Goal: Task Accomplishment & Management: Manage account settings

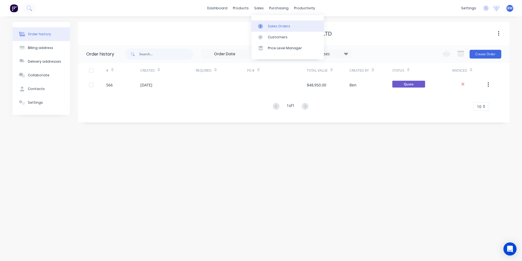
click at [263, 28] on div at bounding box center [262, 26] width 8 height 5
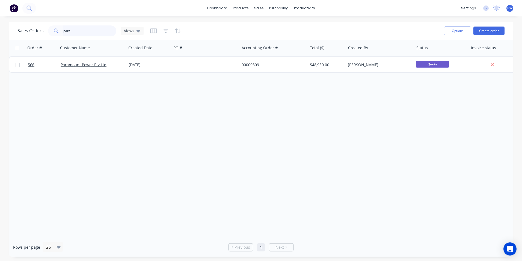
click at [96, 28] on input "para" at bounding box center [89, 30] width 53 height 11
type input "p"
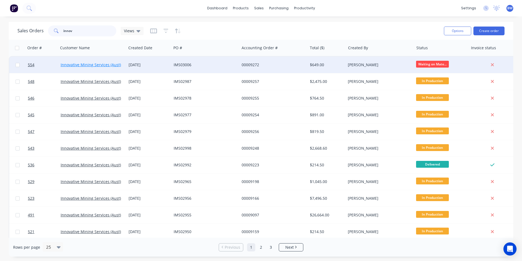
type input "innov"
click at [90, 64] on link "Innovative Mining Services (Aust) Pty Ltd" at bounding box center [98, 64] width 74 height 5
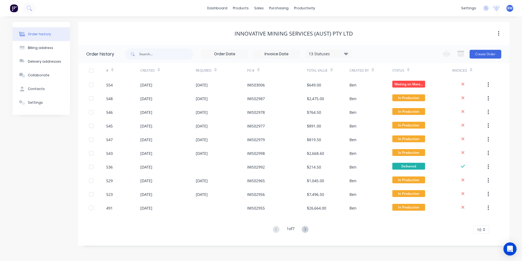
click at [484, 231] on div "10" at bounding box center [482, 229] width 16 height 8
click at [483, 219] on div "35" at bounding box center [481, 220] width 15 height 10
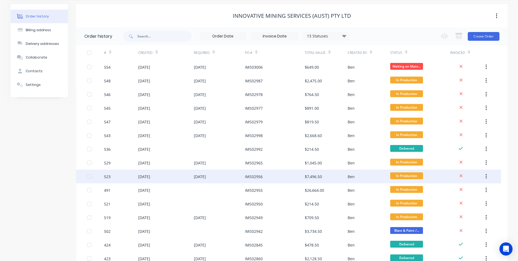
scroll to position [27, 0]
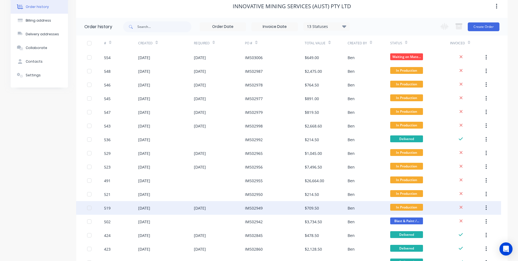
click at [253, 207] on div "IMS02949" at bounding box center [254, 208] width 18 height 6
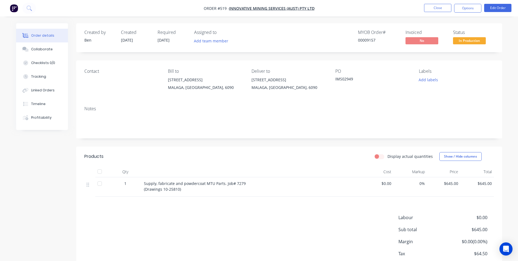
drag, startPoint x: 253, startPoint y: 207, endPoint x: 236, endPoint y: 206, distance: 16.7
click at [236, 206] on div "Products Display actual quantities Show / Hide columns Qty Cost Markup Price To…" at bounding box center [289, 215] width 426 height 139
drag, startPoint x: 180, startPoint y: 189, endPoint x: 143, endPoint y: 181, distance: 37.3
click at [143, 181] on div "Supply, fabricate and powdercoat MTU Parts. Job# 7279 (Drawings 10-25810)" at bounding box center [251, 186] width 219 height 19
drag, startPoint x: 143, startPoint y: 181, endPoint x: 149, endPoint y: 184, distance: 7.0
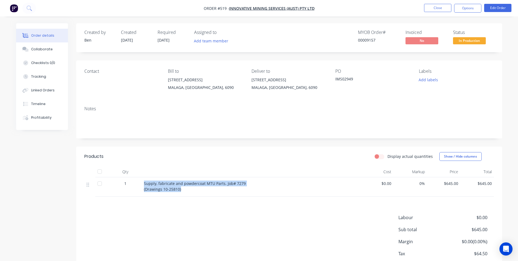
copy span "Supply, fabricate and powdercoat MTU Parts. Job# 7279 (Drawings 10-25810)"
click at [441, 8] on button "Close" at bounding box center [437, 8] width 27 height 8
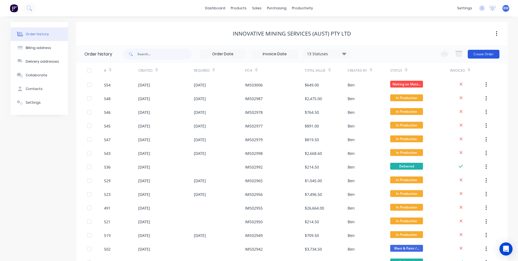
click at [477, 52] on button "Create Order" at bounding box center [484, 54] width 32 height 9
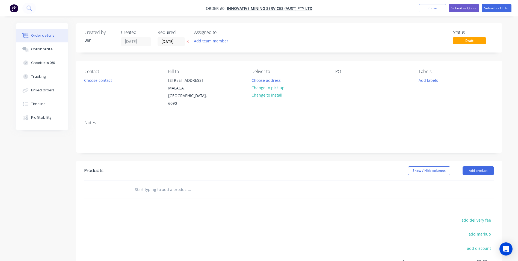
click at [187, 42] on icon "button" at bounding box center [188, 41] width 2 height 3
click at [267, 81] on button "Choose address" at bounding box center [266, 79] width 35 height 7
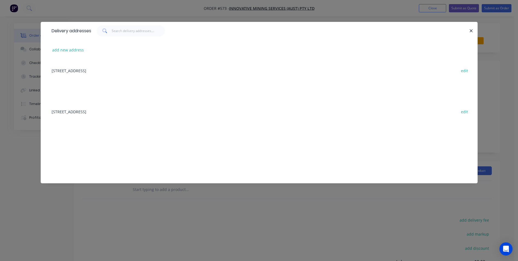
click at [97, 72] on div "[STREET_ADDRESS] edit" at bounding box center [259, 70] width 421 height 20
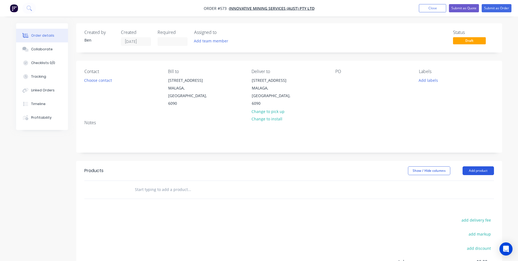
click at [483, 166] on button "Add product" at bounding box center [478, 170] width 31 height 9
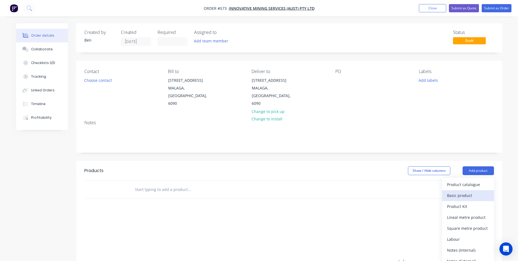
click at [456, 191] on div "Basic product" at bounding box center [468, 195] width 42 height 8
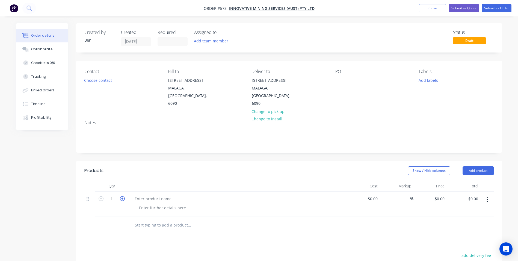
click at [120, 196] on icon "button" at bounding box center [122, 198] width 5 height 5
type input "2"
click at [146, 195] on div at bounding box center [153, 199] width 46 height 8
paste div
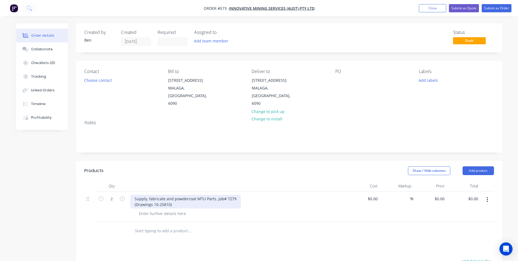
click at [134, 198] on div "Supply, fabricate and powdercoat MTU Parts. Job# 7279 (Drawings 10-25810)" at bounding box center [185, 202] width 111 height 14
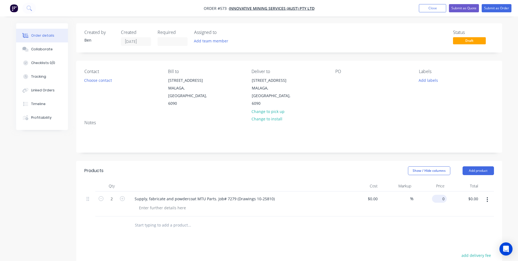
click at [439, 195] on div "0 $0.00" at bounding box center [439, 199] width 15 height 8
type input "$645.00"
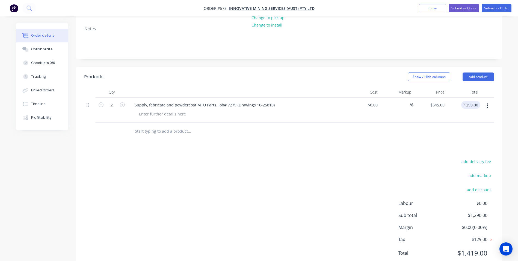
scroll to position [105, 0]
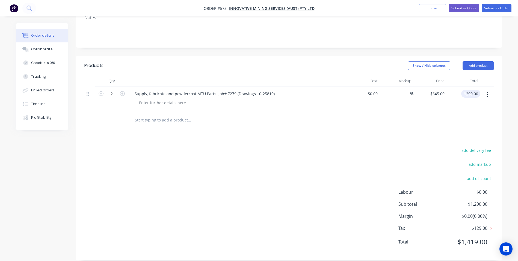
type input "$1,290.00"
click at [266, 198] on div "add delivery fee add markup add discount Labour $0.00 Sub total $1,290.00 Margi…" at bounding box center [289, 198] width 410 height 105
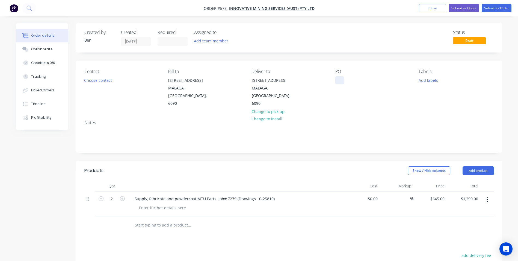
click at [337, 82] on div at bounding box center [340, 80] width 9 height 8
click at [496, 11] on button "Submit as Order" at bounding box center [497, 8] width 30 height 8
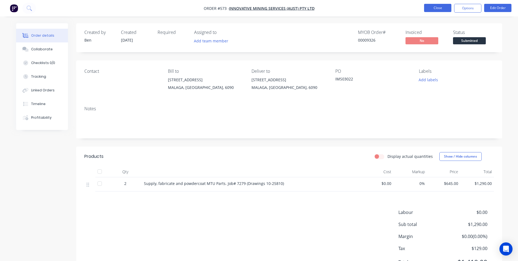
click at [435, 10] on button "Close" at bounding box center [437, 8] width 27 height 8
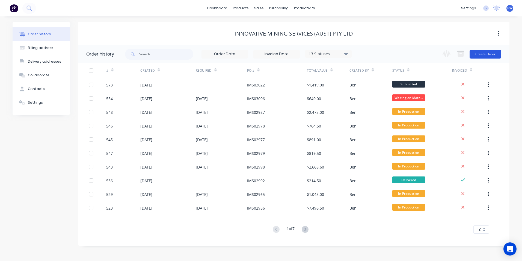
click at [486, 52] on button "Create Order" at bounding box center [486, 54] width 32 height 9
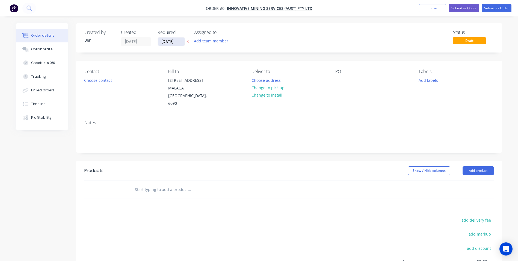
click at [179, 41] on input "[DATE]" at bounding box center [171, 41] width 27 height 8
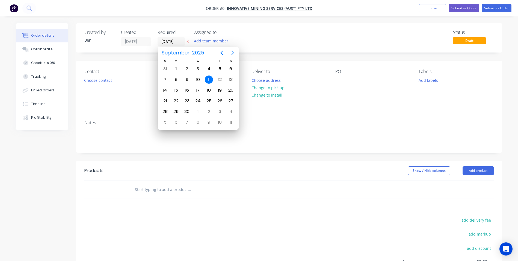
click at [233, 53] on icon "Next page" at bounding box center [232, 53] width 2 height 4
click at [162, 89] on div "12" at bounding box center [165, 90] width 8 height 8
type input "[DATE]"
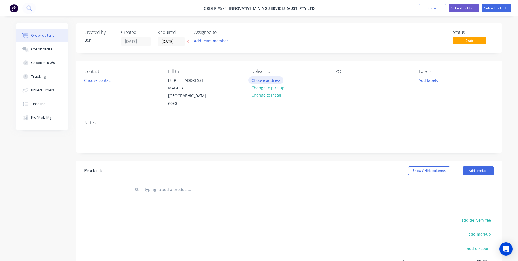
click at [276, 80] on button "Choose address" at bounding box center [266, 79] width 35 height 7
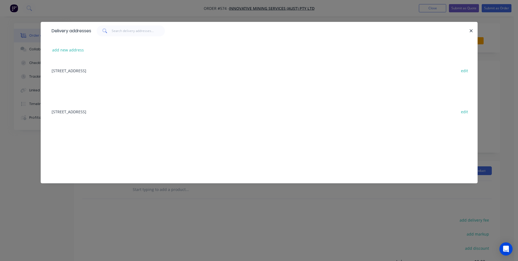
click at [131, 70] on div "[STREET_ADDRESS] edit" at bounding box center [259, 70] width 421 height 20
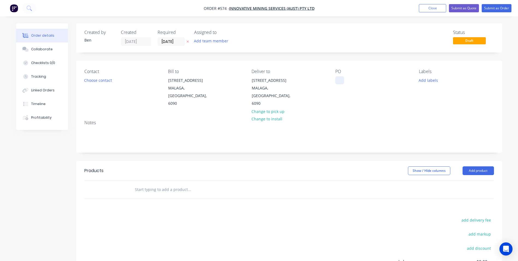
click at [342, 80] on div at bounding box center [340, 80] width 9 height 8
click at [475, 166] on button "Add product" at bounding box center [478, 170] width 31 height 9
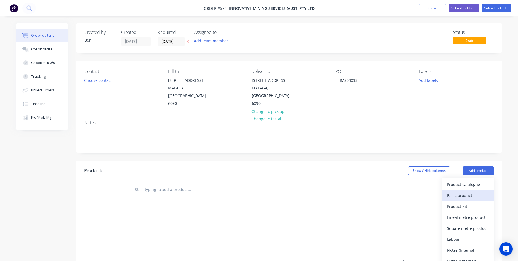
click at [462, 191] on div "Basic product" at bounding box center [468, 195] width 42 height 8
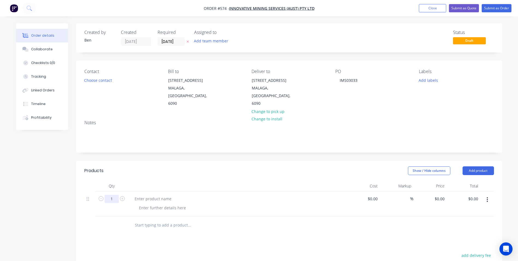
click at [112, 195] on input "1" at bounding box center [112, 199] width 14 height 8
type input "20"
click at [141, 195] on div at bounding box center [153, 199] width 46 height 8
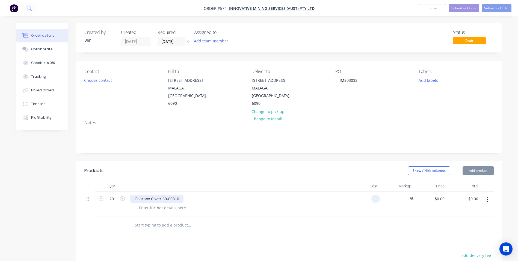
type input "$0.00"
type input "0.00"
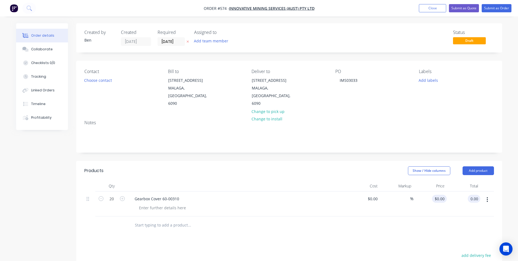
type input "0"
type input "$0.00"
click at [437, 192] on div "0 $0.00" at bounding box center [431, 203] width 34 height 25
type input "$26.60"
type input "$532.00"
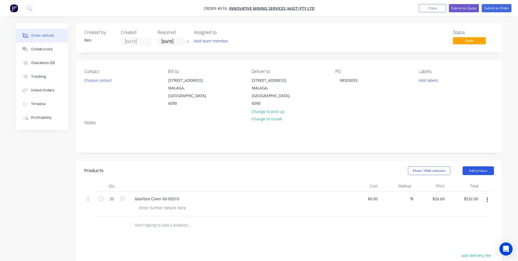
click at [486, 166] on button "Add product" at bounding box center [478, 170] width 31 height 9
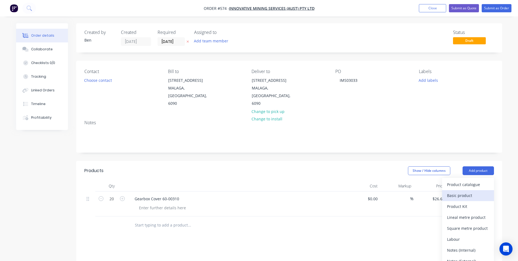
click at [468, 191] on div "Basic product" at bounding box center [468, 195] width 42 height 8
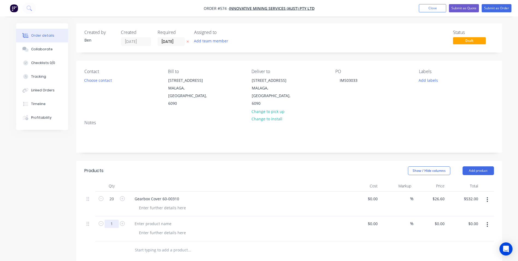
click at [118, 219] on input "1" at bounding box center [112, 223] width 14 height 8
type input "40"
click at [178, 195] on div "Gearbox Cover 60-00310" at bounding box center [156, 199] width 53 height 8
click at [442, 219] on input "0" at bounding box center [444, 223] width 6 height 8
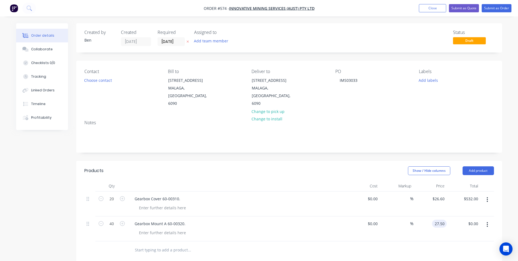
type input "$27.50"
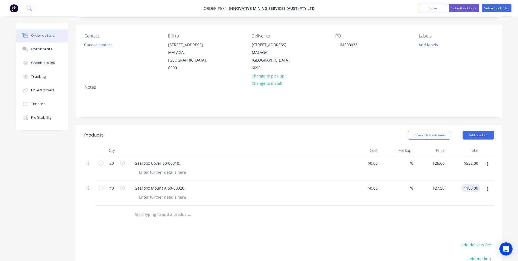
scroll to position [55, 0]
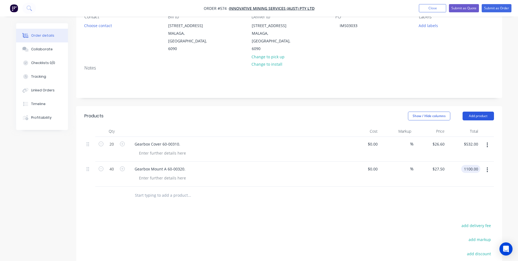
type input "$1,100.00"
click at [479, 111] on button "Add product" at bounding box center [478, 115] width 31 height 9
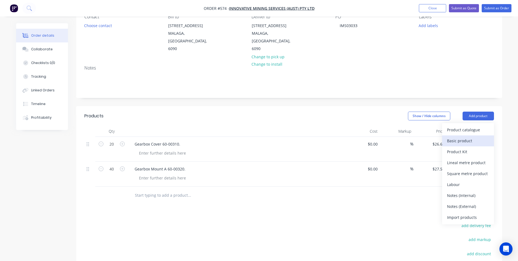
click at [462, 137] on div "Basic product" at bounding box center [468, 141] width 42 height 8
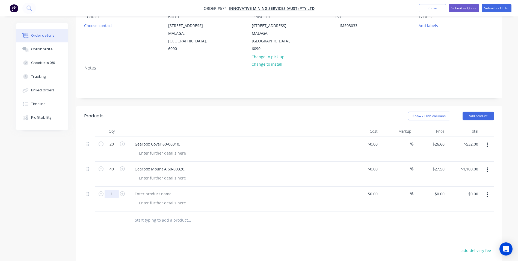
click at [110, 190] on input "1" at bounding box center [112, 194] width 14 height 8
type input "15"
type input "$0.00"
type input "$57.50"
type input "$862.50"
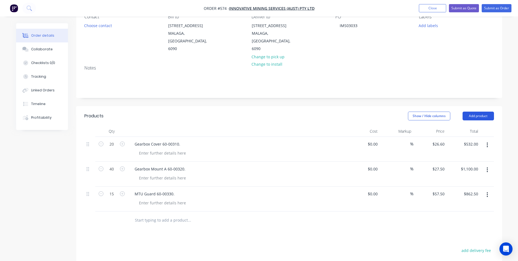
click at [474, 111] on button "Add product" at bounding box center [478, 115] width 31 height 9
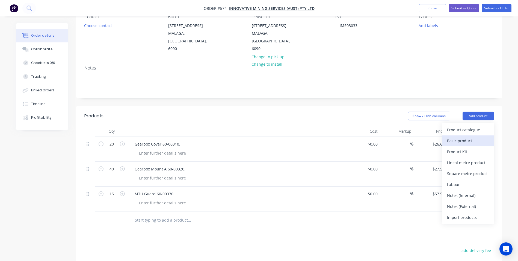
click at [466, 137] on div "Basic product" at bounding box center [468, 141] width 42 height 8
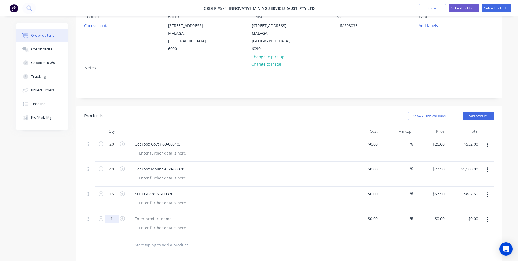
click at [113, 215] on input "1" at bounding box center [112, 219] width 14 height 8
type input "15"
type input "$0.00"
type input "$44.50"
type input "$667.50"
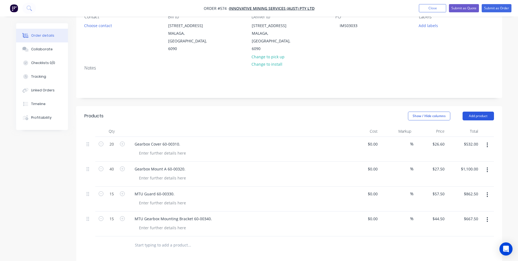
click at [476, 111] on button "Add product" at bounding box center [478, 115] width 31 height 9
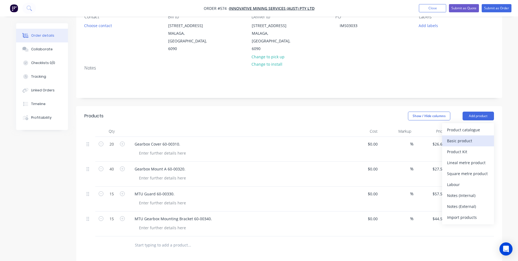
click at [463, 137] on div "Basic product" at bounding box center [468, 141] width 42 height 8
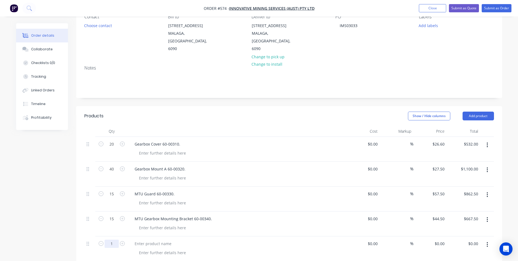
click at [114, 239] on input "1" at bounding box center [112, 243] width 14 height 8
type input "15"
type input "$0.00"
type input "$36.40"
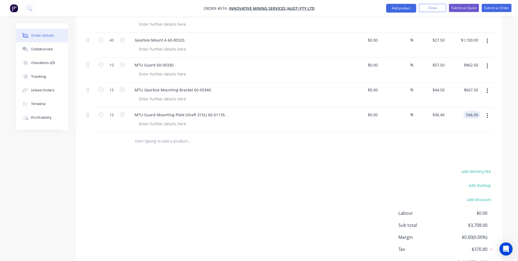
scroll to position [191, 0]
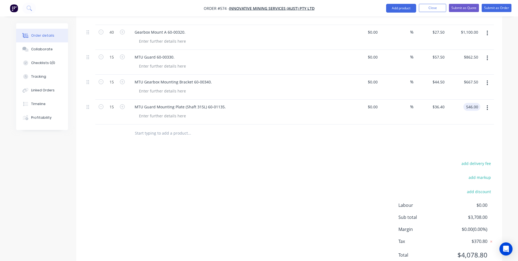
type input "$546.00"
click at [221, 181] on div "add delivery fee add markup add discount Labour $0.00 Sub total $3,708.00 Margi…" at bounding box center [289, 212] width 410 height 105
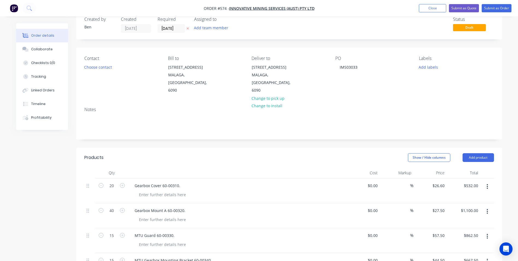
scroll to position [0, 0]
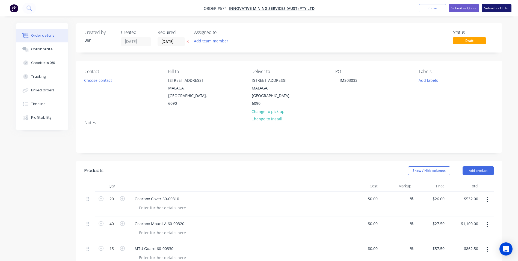
click at [498, 10] on button "Submit as Order" at bounding box center [497, 8] width 30 height 8
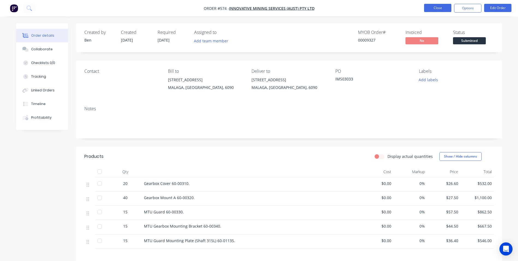
click at [439, 9] on button "Close" at bounding box center [437, 8] width 27 height 8
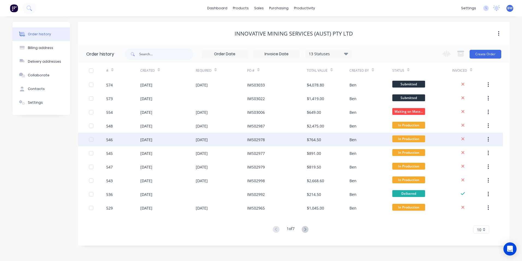
click at [251, 141] on div "IMS02978" at bounding box center [256, 140] width 18 height 6
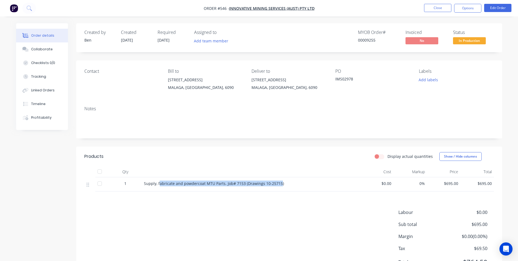
drag, startPoint x: 280, startPoint y: 183, endPoint x: 159, endPoint y: 184, distance: 120.2
click at [159, 184] on span "Supply, fabricate and powdercoat MTU Parts. Job# 7153 (Drawings 10-25715)" at bounding box center [214, 183] width 140 height 5
click at [283, 182] on div "Supply, fabricate and powdercoat MTU Parts. Job# 7153 (Drawings 10-25715)" at bounding box center [251, 183] width 214 height 6
click at [281, 183] on div "Supply, fabricate and powdercoat MTU Parts. Job# 7153 (Drawings 10-25715)" at bounding box center [251, 183] width 214 height 6
click at [280, 183] on span "Supply, fabricate and powdercoat MTU Parts. Job# 7153 (Drawings 10-25715)" at bounding box center [214, 183] width 140 height 5
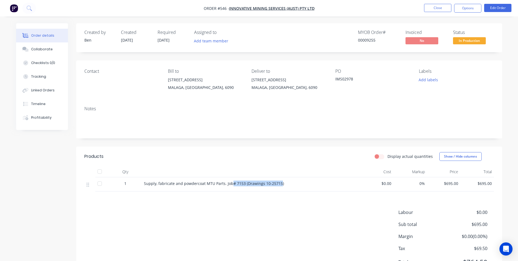
drag, startPoint x: 280, startPoint y: 184, endPoint x: 231, endPoint y: 184, distance: 48.4
click at [231, 184] on span "Supply, fabricate and powdercoat MTU Parts. Job# 7153 (Drawings 10-25715)" at bounding box center [214, 183] width 140 height 5
drag, startPoint x: 144, startPoint y: 184, endPoint x: 300, endPoint y: 186, distance: 155.2
click at [300, 186] on div "Supply, fabricate and powdercoat MTU Parts. Job# 7153 (Drawings 10-25715)" at bounding box center [251, 184] width 219 height 14
copy span "Supply, fabricate and powdercoat MTU Parts. Job# 7153 (Drawings 10-25715)"
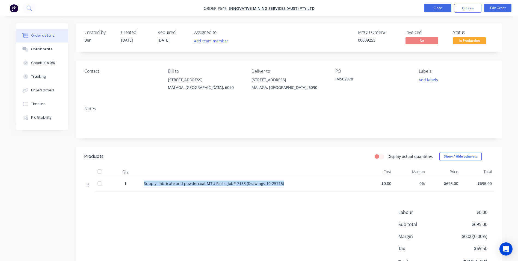
click at [441, 7] on button "Close" at bounding box center [437, 8] width 27 height 8
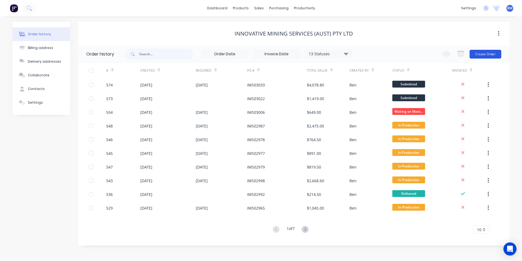
click at [495, 53] on button "Create Order" at bounding box center [486, 54] width 32 height 9
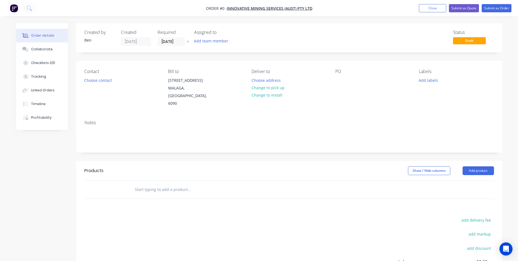
click at [189, 43] on icon "button" at bounding box center [188, 41] width 2 height 3
click at [269, 78] on button "Choose address" at bounding box center [266, 79] width 35 height 7
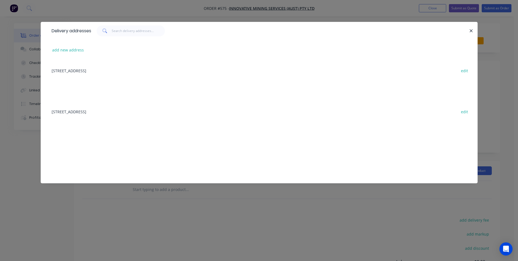
click at [138, 72] on div "[STREET_ADDRESS] edit" at bounding box center [259, 70] width 421 height 20
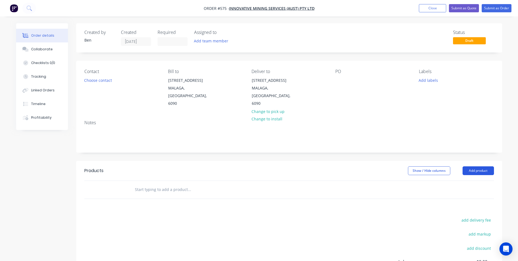
click at [473, 166] on button "Add product" at bounding box center [478, 170] width 31 height 9
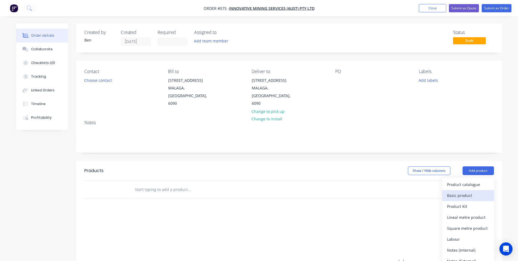
click at [463, 191] on div "Basic product" at bounding box center [468, 195] width 42 height 8
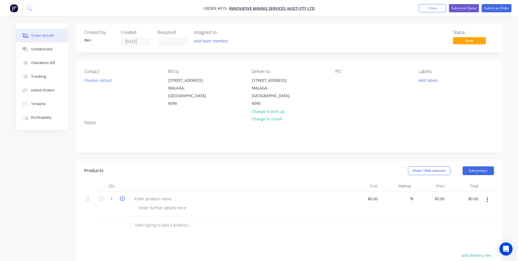
click at [122, 196] on icon "button" at bounding box center [122, 198] width 5 height 5
type input "2"
click at [148, 195] on div at bounding box center [153, 199] width 46 height 8
paste div
click at [233, 195] on div "Supply, fabricate and powdercoat MTU Parts. Job# 7153 (Drawings 10-25715)" at bounding box center [204, 199] width 149 height 8
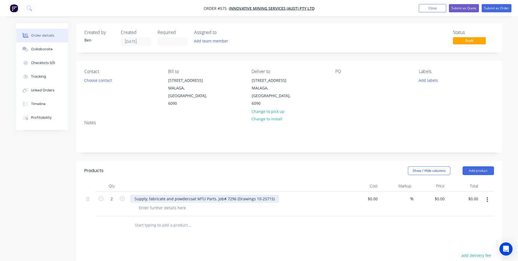
click at [269, 195] on div "Supply, fabricate and powdercoat MTU Parts. Job# 7296 (Drawings 10-25715)" at bounding box center [204, 199] width 149 height 8
click at [444, 195] on input "0" at bounding box center [444, 199] width 6 height 8
type input "$500.00"
type input "$1,000.00"
click at [460, 9] on button "Submit as Quote" at bounding box center [464, 8] width 30 height 8
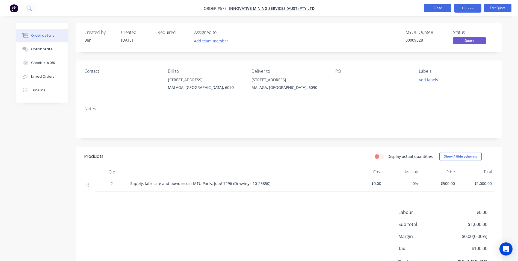
click at [435, 8] on button "Close" at bounding box center [437, 8] width 27 height 8
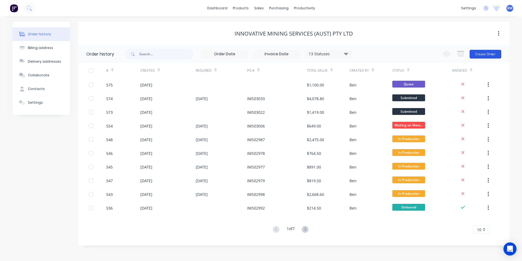
click at [479, 55] on button "Create Order" at bounding box center [486, 54] width 32 height 9
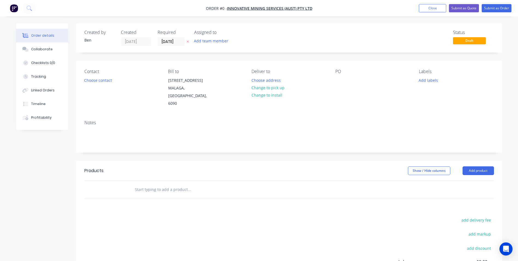
click at [189, 41] on icon "button" at bounding box center [188, 41] width 2 height 3
click at [267, 80] on button "Choose address" at bounding box center [266, 79] width 35 height 7
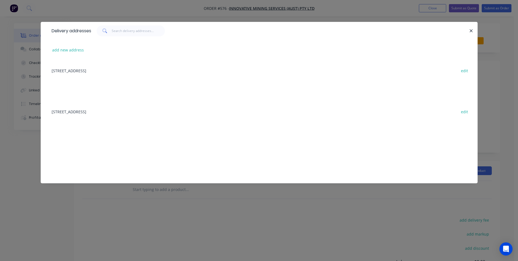
click at [129, 71] on div "[STREET_ADDRESS] edit" at bounding box center [259, 70] width 421 height 20
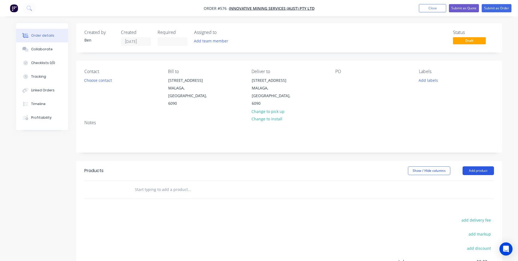
click at [482, 166] on button "Add product" at bounding box center [478, 170] width 31 height 9
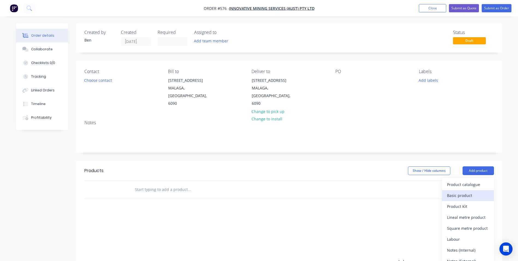
click at [470, 191] on div "Basic product" at bounding box center [468, 195] width 42 height 8
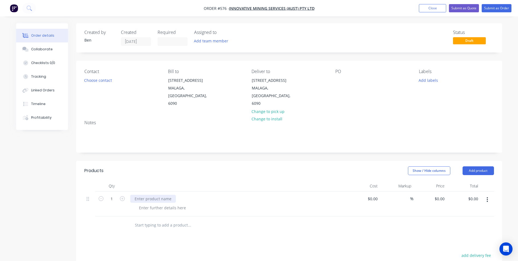
click at [160, 195] on div at bounding box center [153, 199] width 46 height 8
paste div
click at [233, 195] on div "Supply, fabricate and powdercoat MTU Parts. Job# 7153 (Drawings 10-25715)" at bounding box center [204, 199] width 149 height 8
click at [269, 195] on div "Supply, fabricate and powdercoat MTU Parts. Job# 7230 (Drawings 10-25715)" at bounding box center [204, 199] width 149 height 8
click at [446, 195] on input "0" at bounding box center [444, 199] width 6 height 8
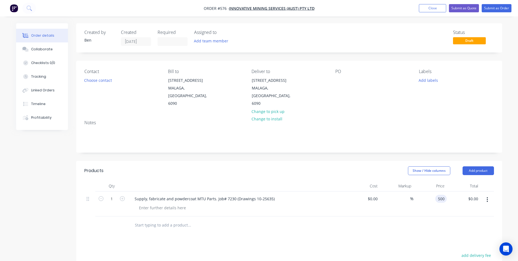
type input "$500.00"
click at [462, 10] on button "Submit as Quote" at bounding box center [464, 8] width 30 height 8
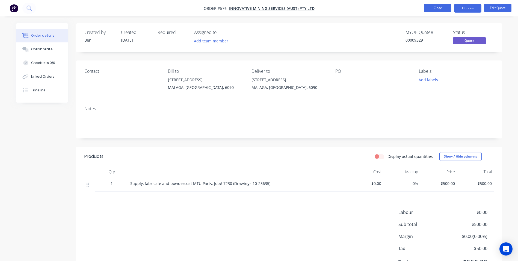
click at [441, 10] on button "Close" at bounding box center [437, 8] width 27 height 8
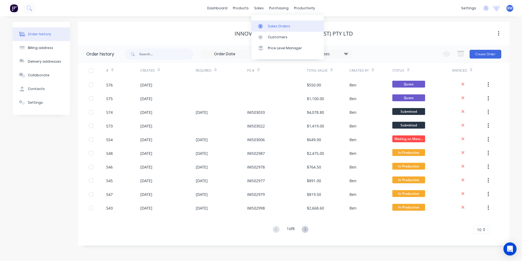
click at [262, 20] on link "Sales Orders" at bounding box center [288, 25] width 72 height 11
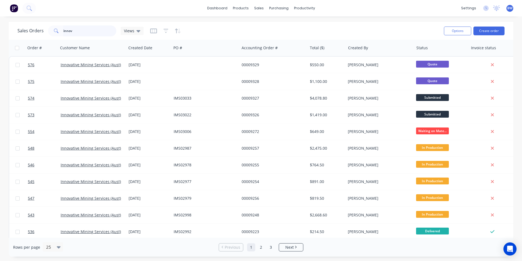
click at [85, 35] on input "innov" at bounding box center [89, 30] width 53 height 11
type input "i"
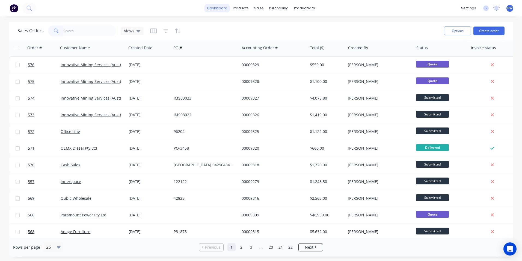
click at [218, 7] on link "dashboard" at bounding box center [218, 8] width 26 height 8
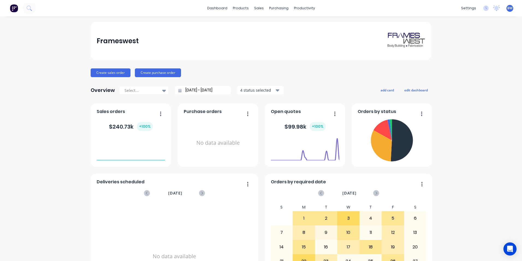
click at [162, 90] on icon at bounding box center [164, 91] width 4 height 2
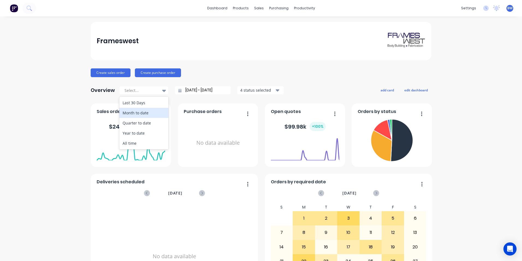
click at [149, 111] on div "Month to date" at bounding box center [143, 113] width 49 height 10
type input "[DATE] - [DATE]"
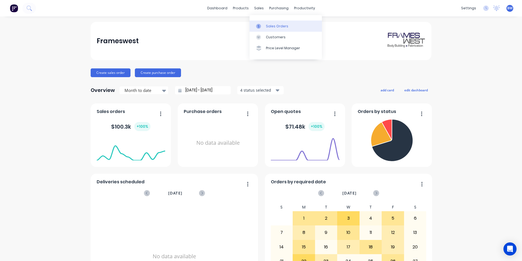
click at [263, 25] on div at bounding box center [260, 26] width 8 height 5
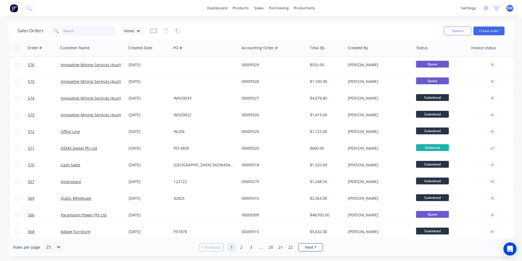
click at [83, 31] on input "text" at bounding box center [89, 30] width 53 height 11
type input "oemx"
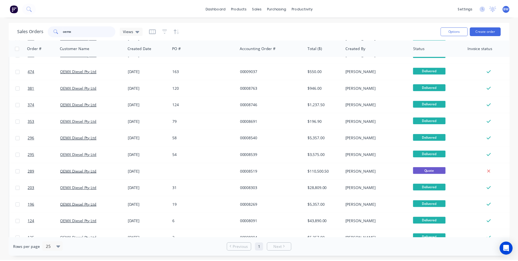
scroll to position [137, 0]
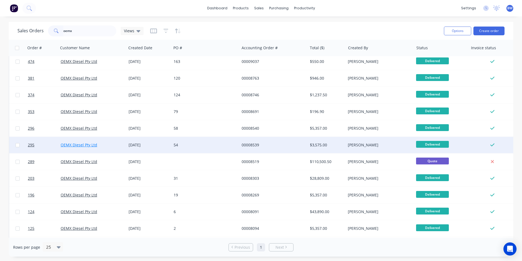
click at [93, 144] on link "OEMX Diesel Pty Ltd" at bounding box center [79, 144] width 37 height 5
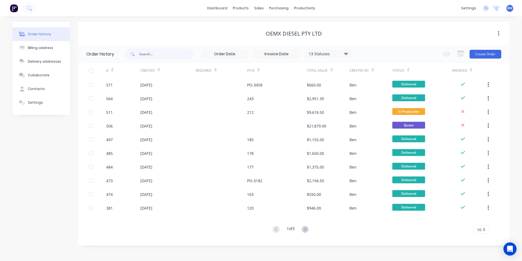
click at [486, 229] on div "10" at bounding box center [482, 229] width 16 height 8
click at [483, 213] on div "30" at bounding box center [481, 211] width 15 height 10
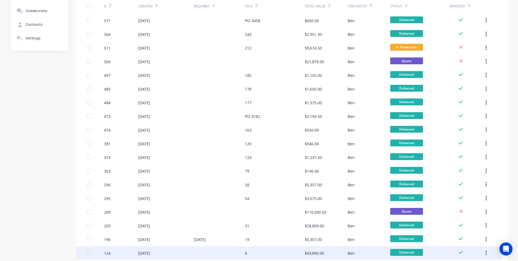
scroll to position [55, 0]
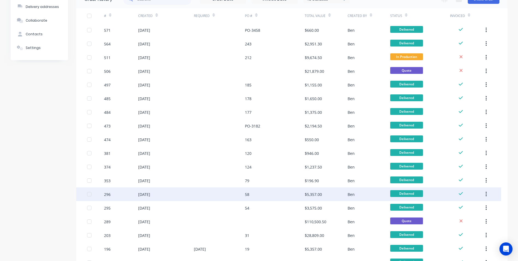
click at [227, 191] on div at bounding box center [219, 194] width 51 height 14
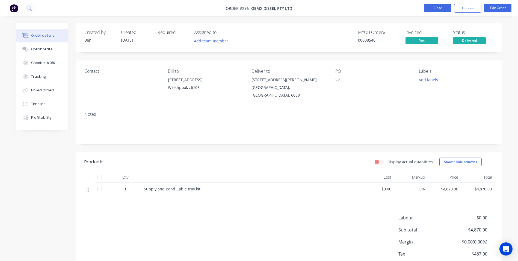
click at [430, 11] on button "Close" at bounding box center [437, 8] width 27 height 8
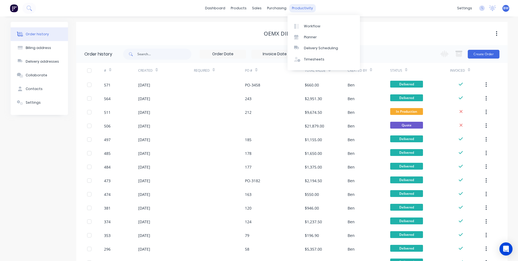
click at [309, 7] on div "productivity" at bounding box center [302, 8] width 27 height 8
click at [306, 24] on div "Workflow" at bounding box center [312, 26] width 16 height 5
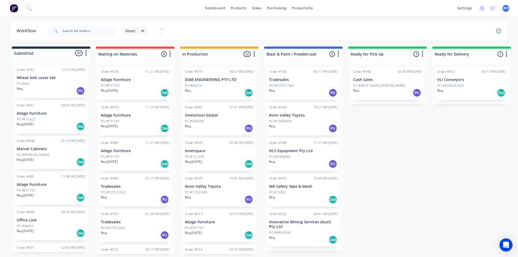
click at [450, 81] on p "VLI Conveyors" at bounding box center [472, 79] width 69 height 5
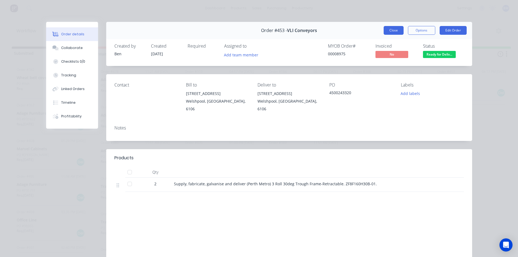
click at [392, 31] on button "Close" at bounding box center [394, 30] width 20 height 9
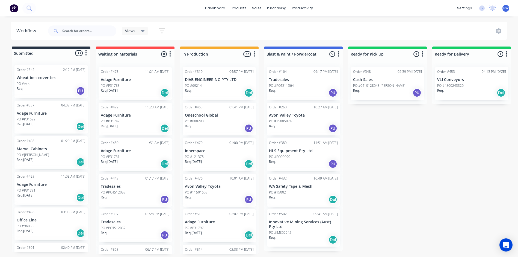
scroll to position [1, 0]
click at [299, 220] on p "Innovative Mining Services (Aust) Pty Ltd" at bounding box center [303, 223] width 69 height 9
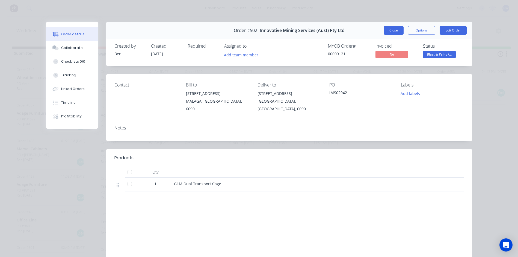
click at [385, 28] on button "Close" at bounding box center [394, 30] width 20 height 9
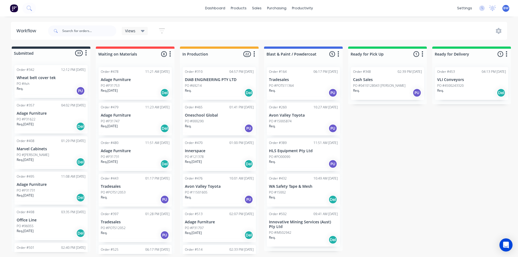
click at [209, 81] on div "Order #310 04:57 PM [DATE] DIAB ENGINEERING PTY LTD PO #69214 Req. Del" at bounding box center [219, 83] width 73 height 33
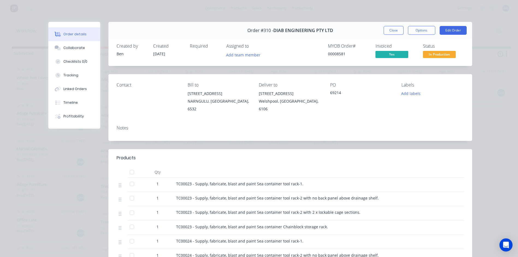
click at [386, 30] on button "Close" at bounding box center [394, 30] width 20 height 9
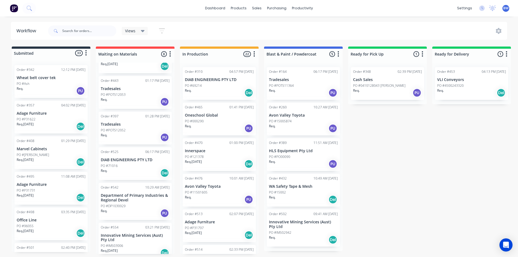
scroll to position [104, 0]
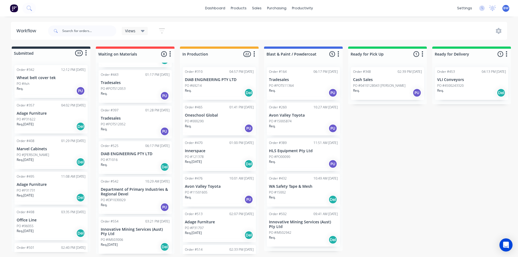
click at [122, 155] on div "Order #525 06:17 PM [DATE] DIAB ENGINEERING PTY LTD PO #71016 Req. Del" at bounding box center [135, 157] width 73 height 33
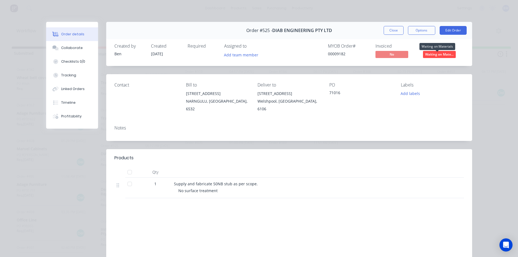
click at [432, 54] on span "Waiting on Mate..." at bounding box center [439, 54] width 33 height 7
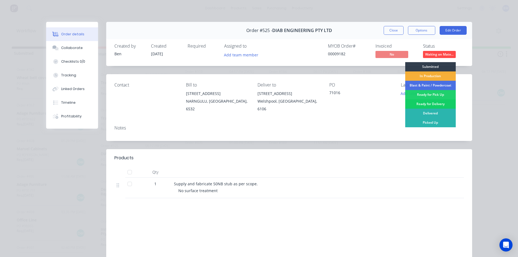
click at [419, 103] on div "Ready for Delivery" at bounding box center [431, 103] width 51 height 9
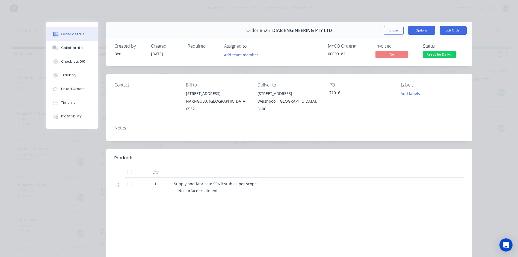
click at [417, 30] on button "Options" at bounding box center [421, 30] width 27 height 9
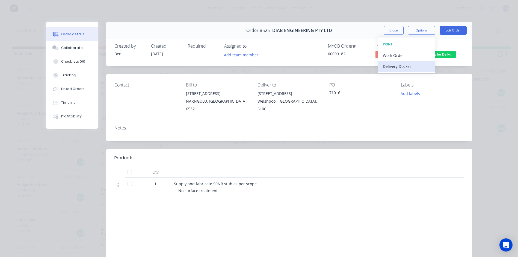
click at [404, 62] on div "Delivery Docket" at bounding box center [407, 66] width 48 height 8
click at [403, 67] on div "Standard" at bounding box center [407, 66] width 48 height 8
click at [393, 32] on button "Close" at bounding box center [394, 30] width 20 height 9
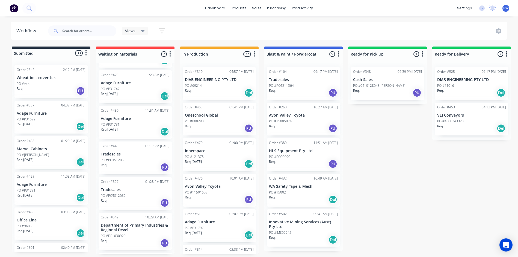
scroll to position [55, 0]
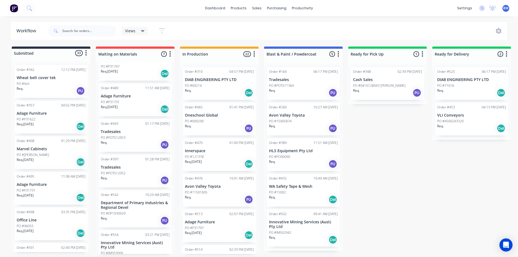
click at [125, 139] on p "PO #POTS12053" at bounding box center [113, 137] width 25 height 5
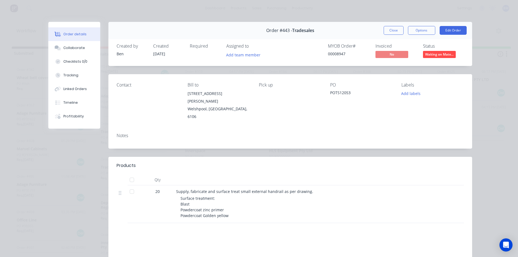
click at [439, 53] on span "Waiting on Mate..." at bounding box center [439, 54] width 33 height 7
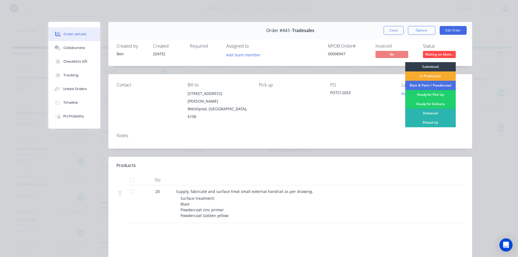
click at [426, 75] on div "In Production" at bounding box center [431, 75] width 51 height 9
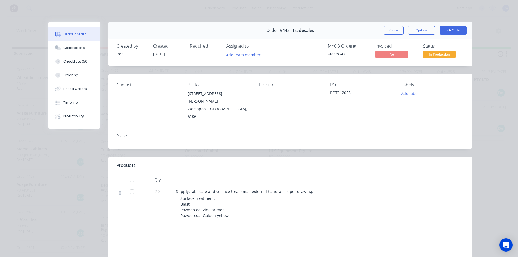
scroll to position [33, 0]
click at [396, 33] on button "Close" at bounding box center [394, 30] width 20 height 9
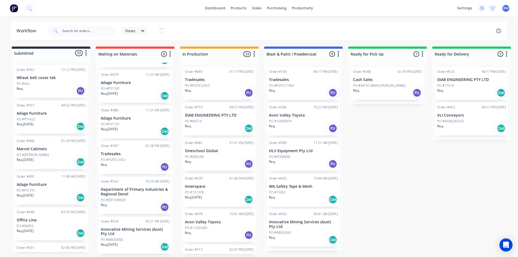
click at [134, 160] on div "PO #POTS12052" at bounding box center [135, 159] width 69 height 5
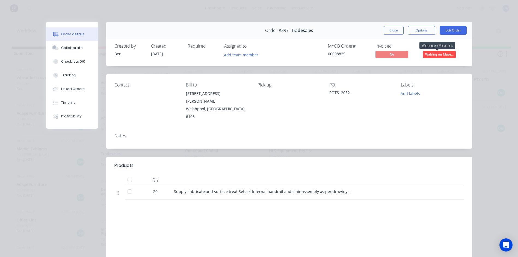
click at [433, 52] on span "Waiting on Mate..." at bounding box center [439, 54] width 33 height 7
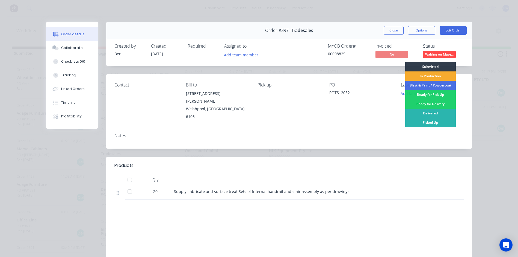
click at [423, 77] on div "In Production" at bounding box center [431, 75] width 51 height 9
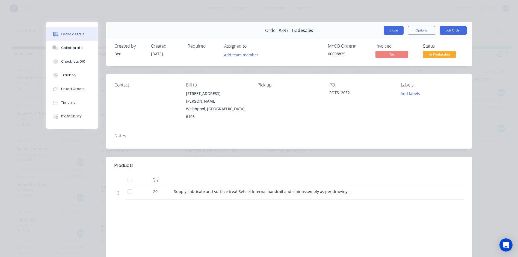
click at [393, 31] on button "Close" at bounding box center [394, 30] width 20 height 9
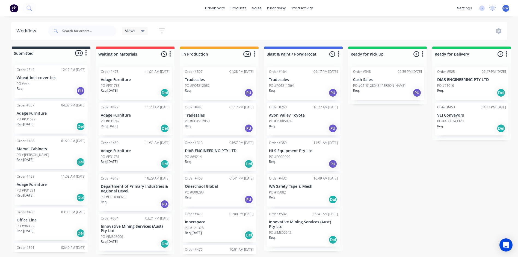
click at [219, 153] on div "Order #310 04:57 PM [DATE] DIAB ENGINEERING PTY LTD PO #69214 Req. Del" at bounding box center [219, 154] width 73 height 33
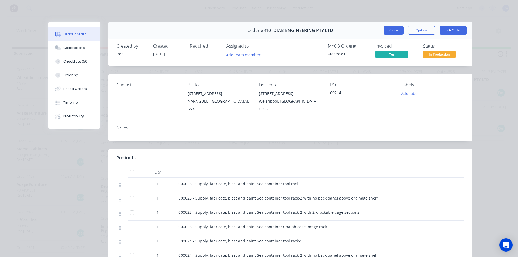
click at [397, 32] on button "Close" at bounding box center [394, 30] width 20 height 9
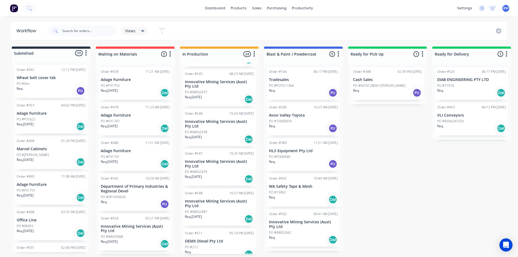
scroll to position [706, 0]
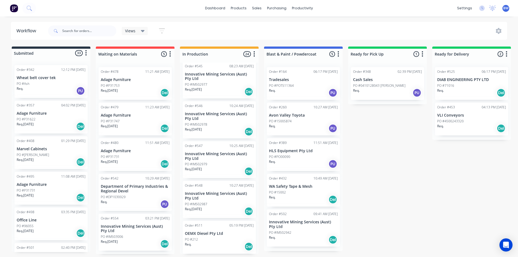
click at [259, 232] on div "Submitted 33 Status colour #273444 hex #273444 Save Cancel Summaries Total orde…" at bounding box center [333, 149] width 674 height 207
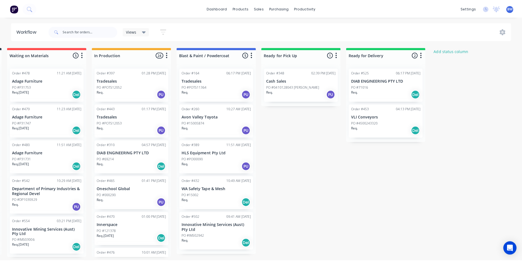
scroll to position [0, 0]
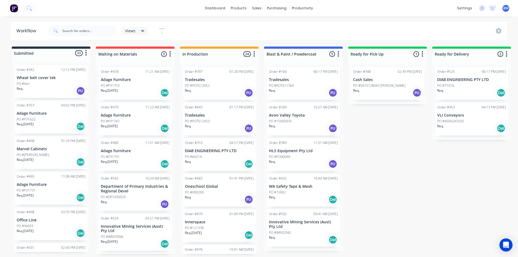
click at [505, 9] on span "BW" at bounding box center [506, 8] width 5 height 5
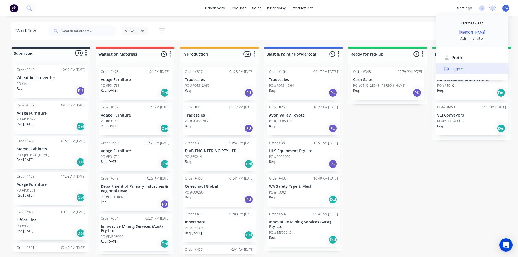
click at [464, 66] on div "Sign out" at bounding box center [460, 68] width 15 height 5
